Goal: Transaction & Acquisition: Purchase product/service

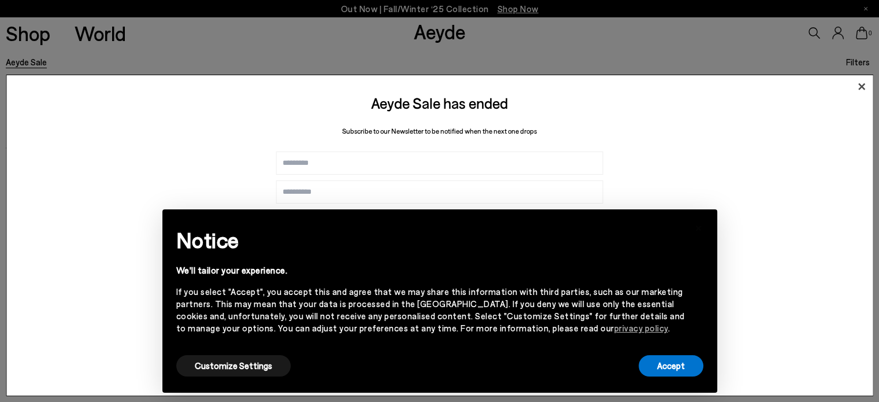
click at [864, 83] on icon at bounding box center [861, 86] width 7 height 7
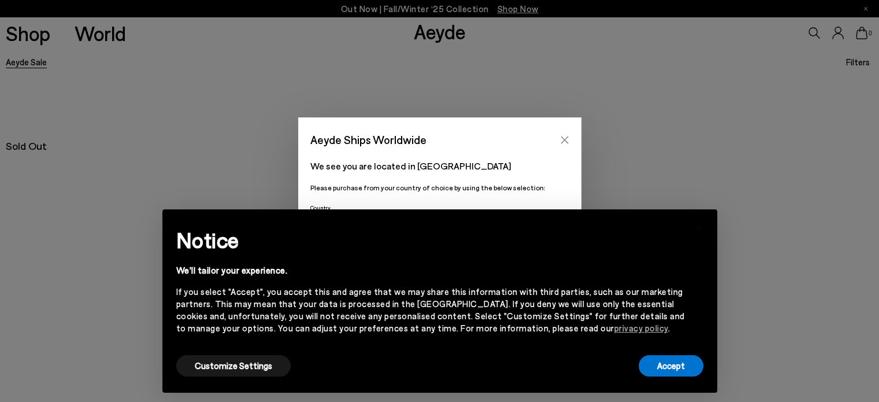
click at [566, 143] on icon "Close" at bounding box center [564, 139] width 9 height 9
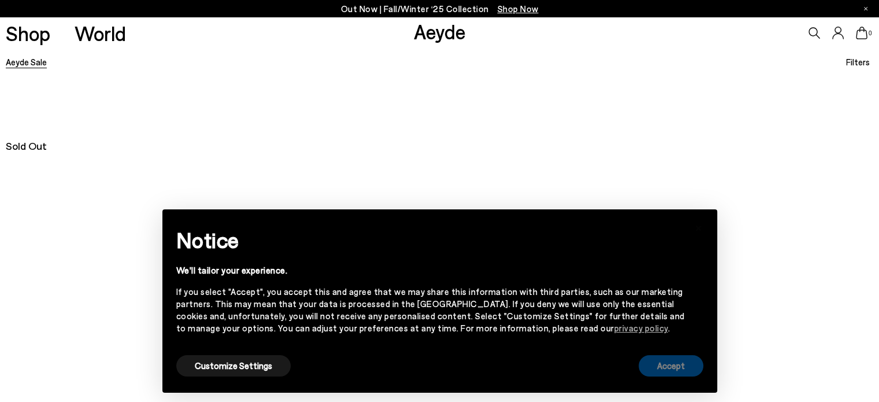
click at [682, 365] on button "Accept" at bounding box center [671, 365] width 65 height 21
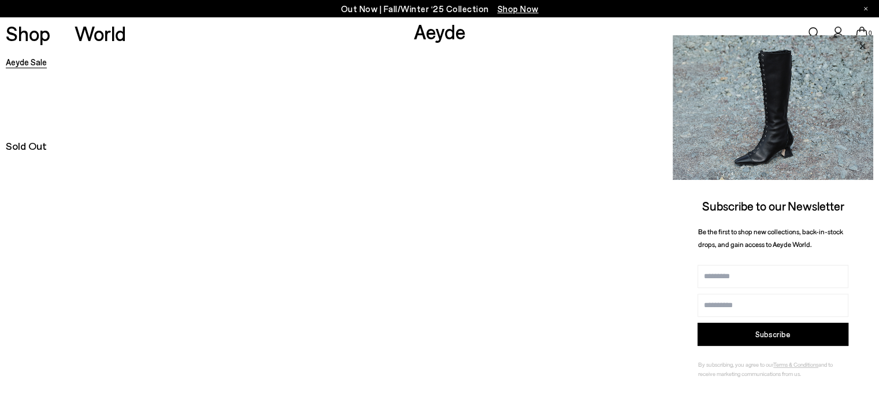
click at [862, 43] on icon at bounding box center [862, 46] width 15 height 15
click at [450, 150] on div "Sold Out" at bounding box center [439, 145] width 879 height 27
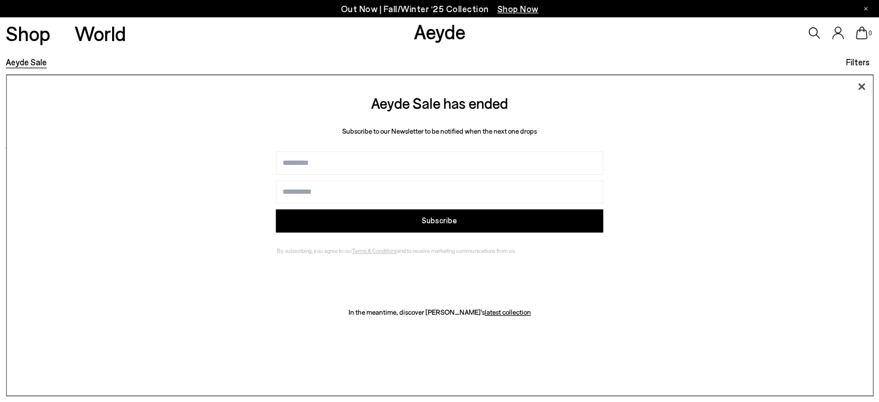
click at [858, 89] on icon at bounding box center [861, 86] width 7 height 7
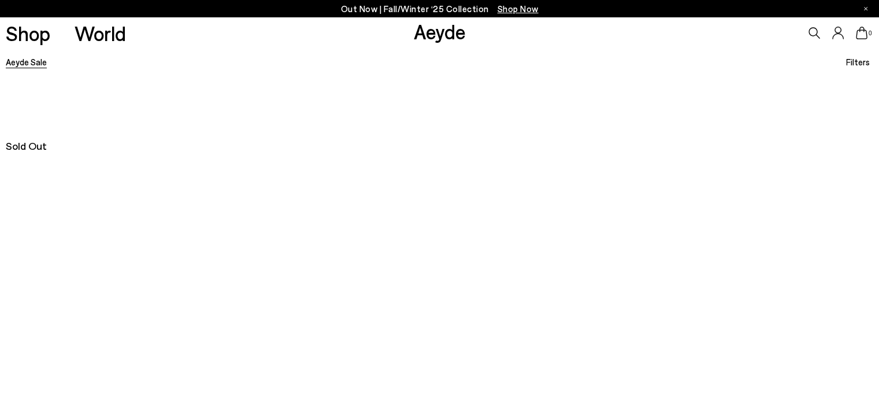
click at [30, 60] on link "Aeyde Sale" at bounding box center [26, 62] width 41 height 10
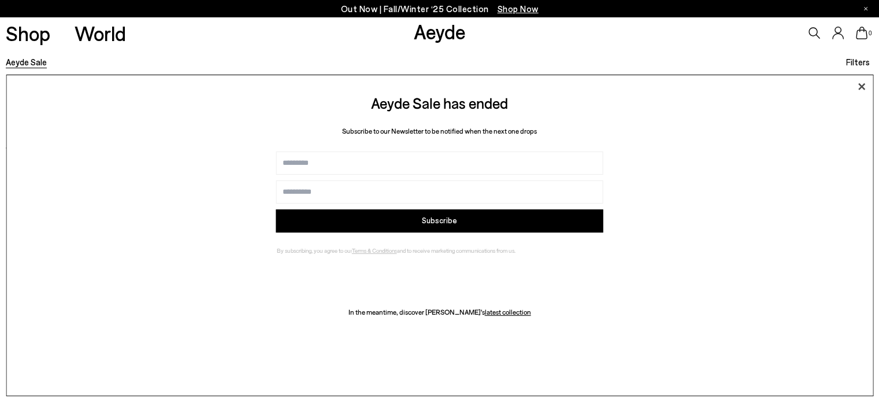
click at [860, 86] on icon at bounding box center [861, 86] width 17 height 17
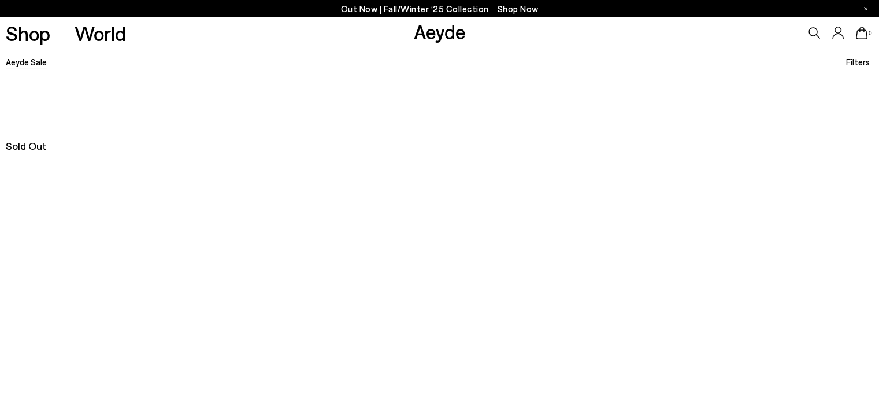
click at [16, 66] on link "Aeyde Sale" at bounding box center [26, 62] width 41 height 10
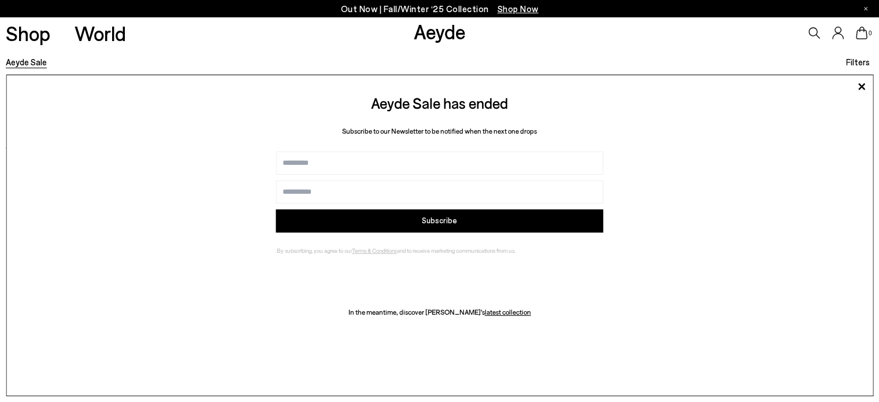
click at [509, 7] on span "Shop Now" at bounding box center [518, 8] width 41 height 10
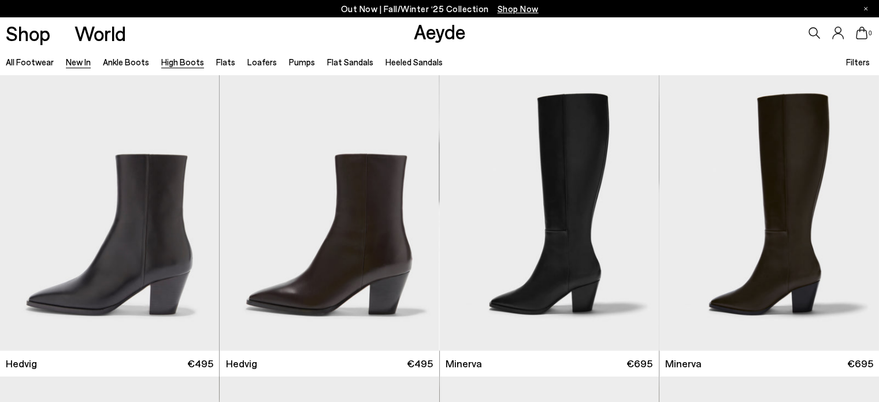
click at [187, 62] on link "High Boots" at bounding box center [182, 62] width 43 height 10
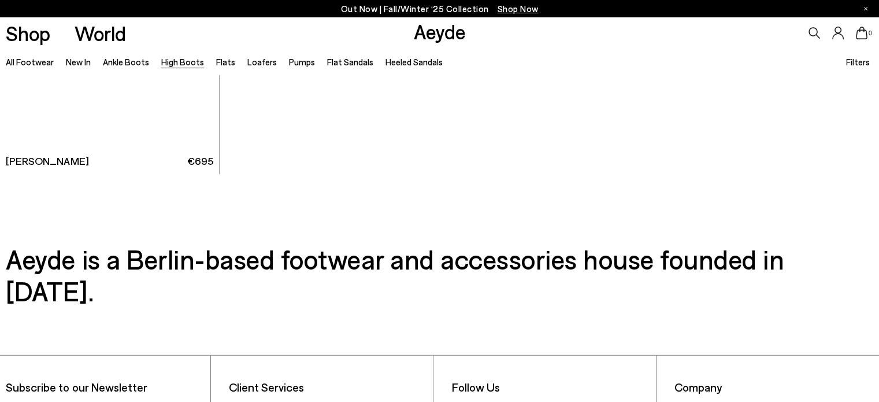
scroll to position [3374, 0]
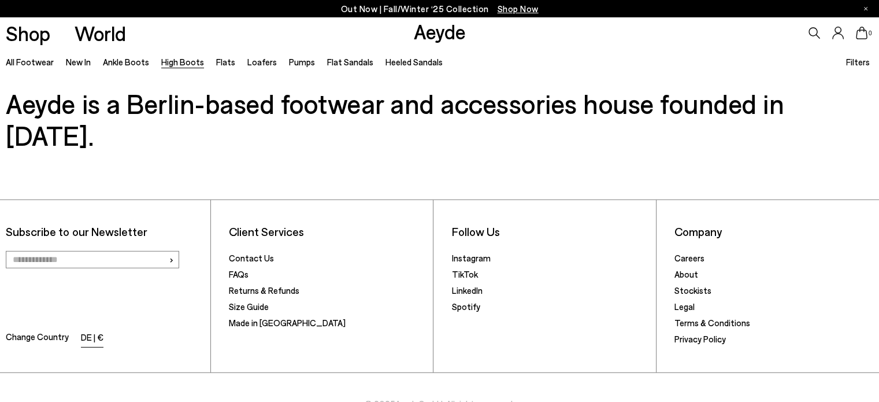
click at [97, 330] on li "DE | €" at bounding box center [92, 338] width 23 height 16
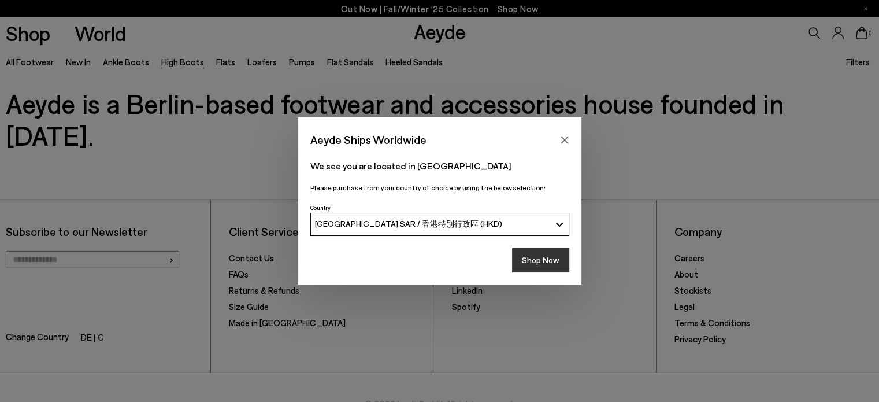
click at [542, 261] on button "Shop Now" at bounding box center [540, 260] width 57 height 24
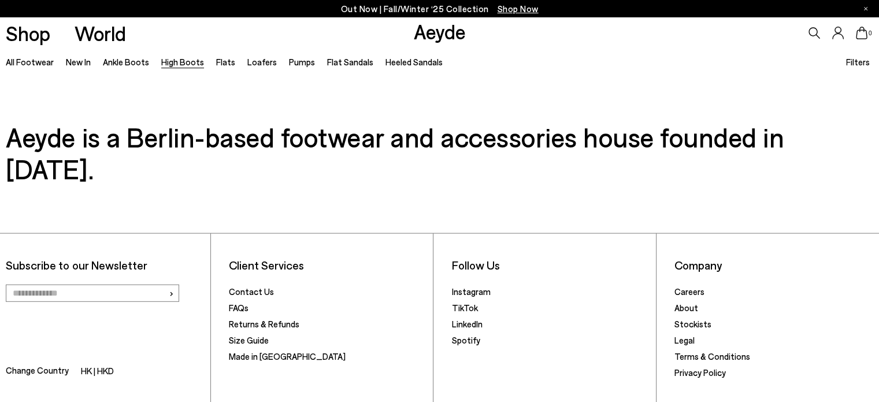
scroll to position [3374, 0]
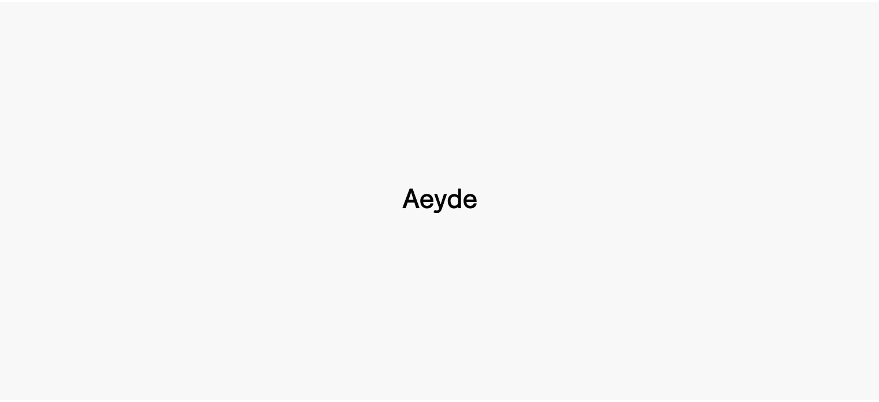
scroll to position [3373, 0]
